Goal: Transaction & Acquisition: Purchase product/service

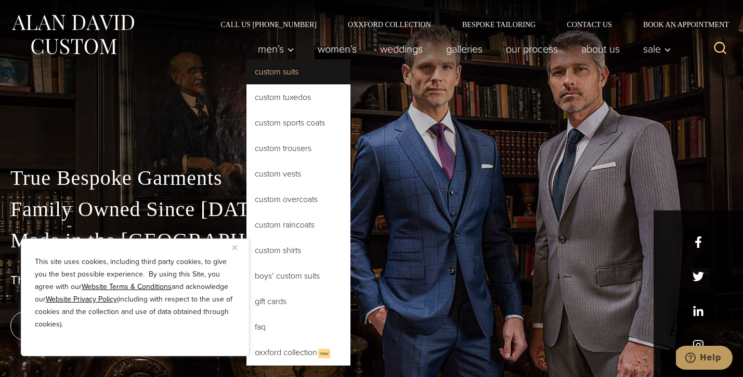
scroll to position [1, 0]
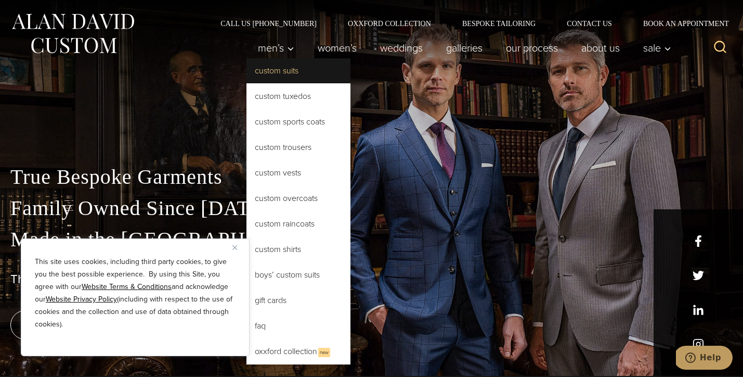
click at [271, 75] on link "Custom Suits" at bounding box center [299, 70] width 104 height 25
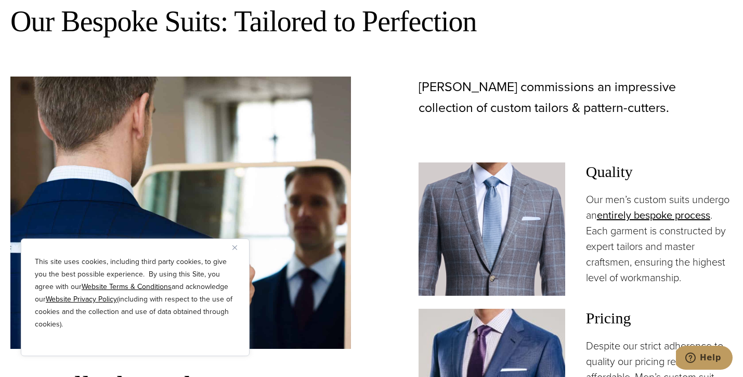
scroll to position [614, 0]
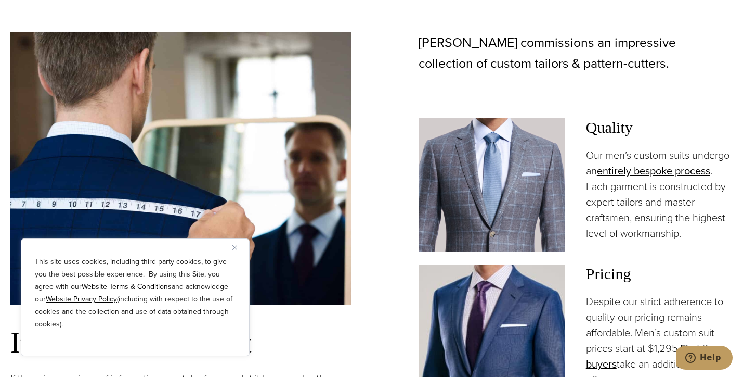
click at [237, 246] on img "Close" at bounding box center [234, 247] width 5 height 5
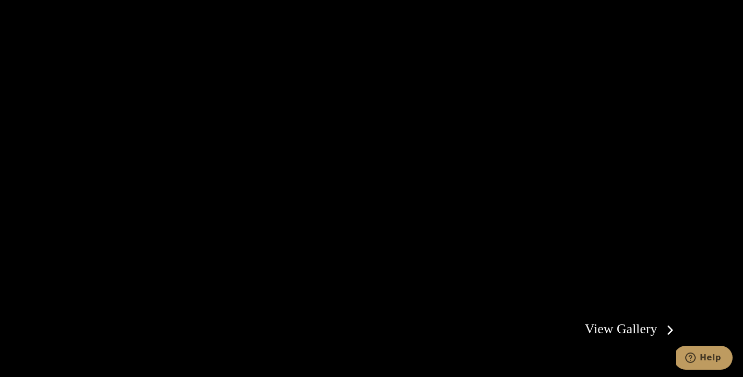
scroll to position [1866, 0]
